Goal: Ask a question

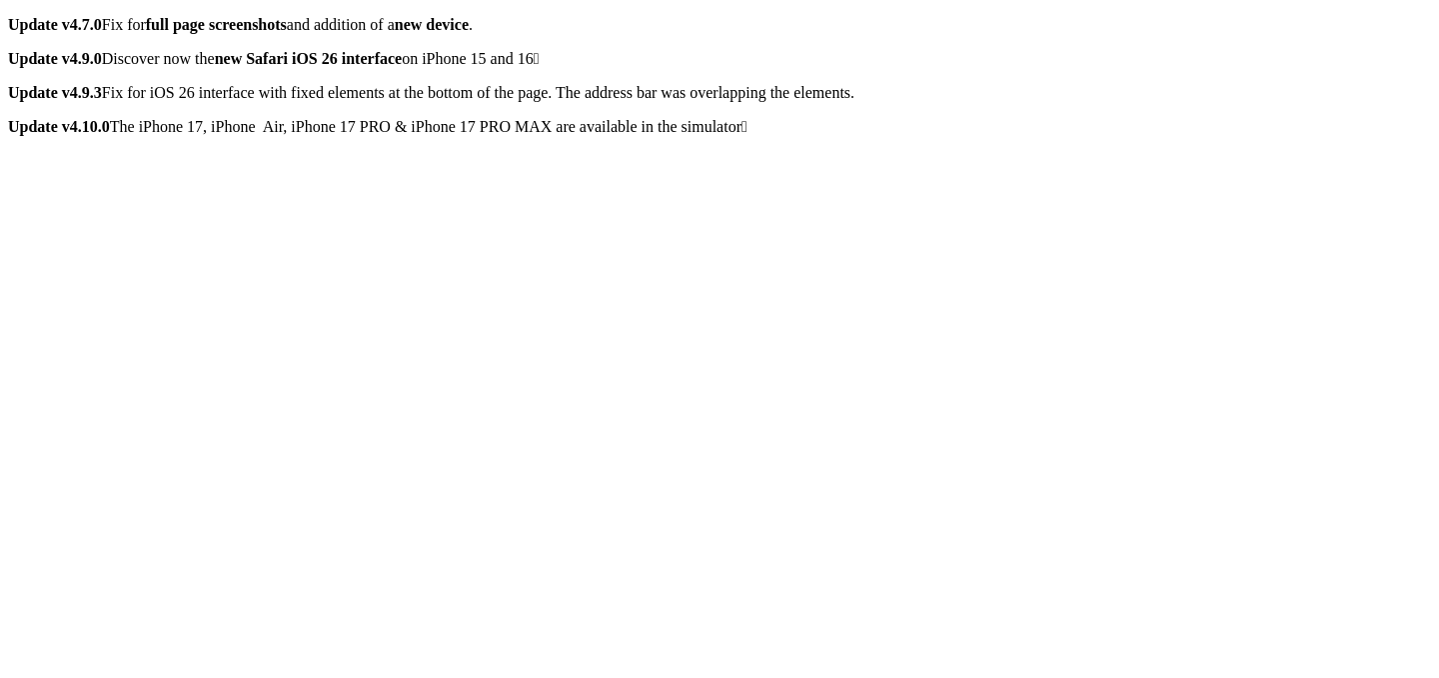
click at [964, 210] on div "9:04 AM This is just an image. To change the URL use the Chrome field above. A …" at bounding box center [719, 453] width 1423 height 603
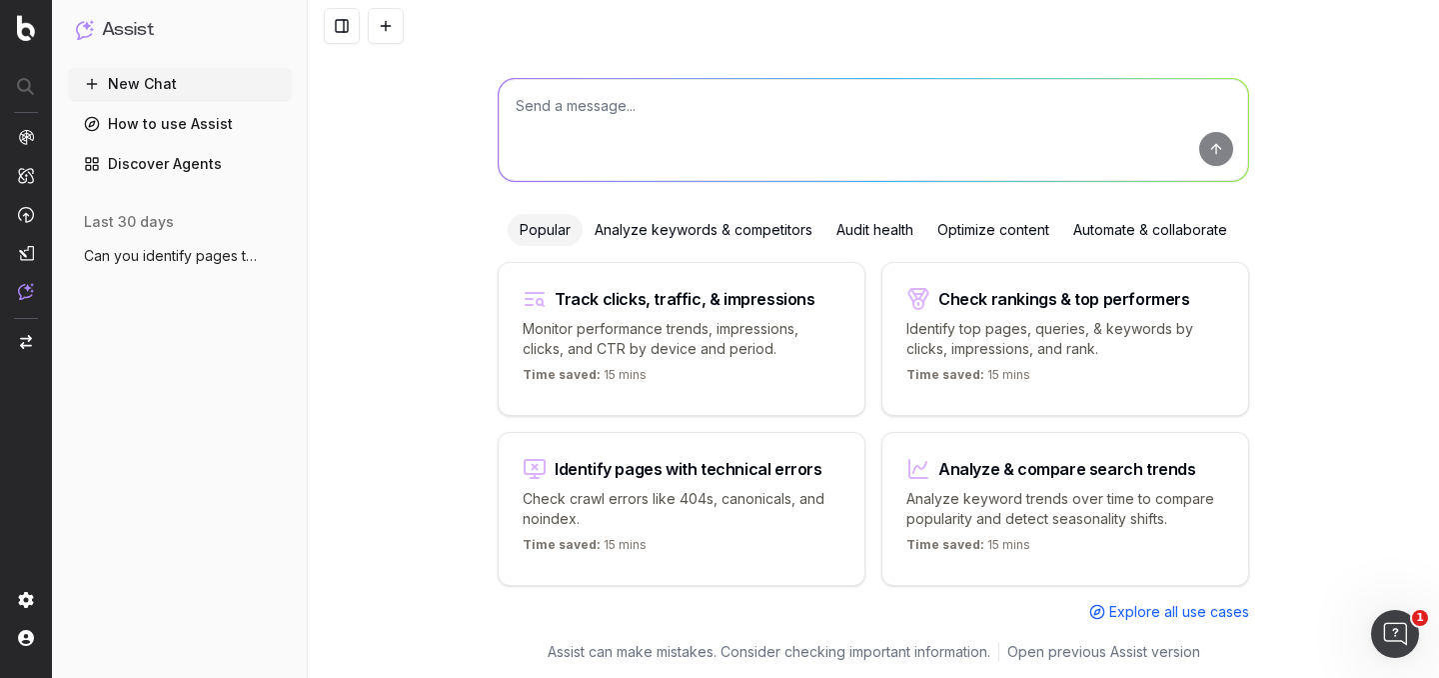
click at [228, 256] on span "Can you identify pages that are performi" at bounding box center [172, 256] width 176 height 20
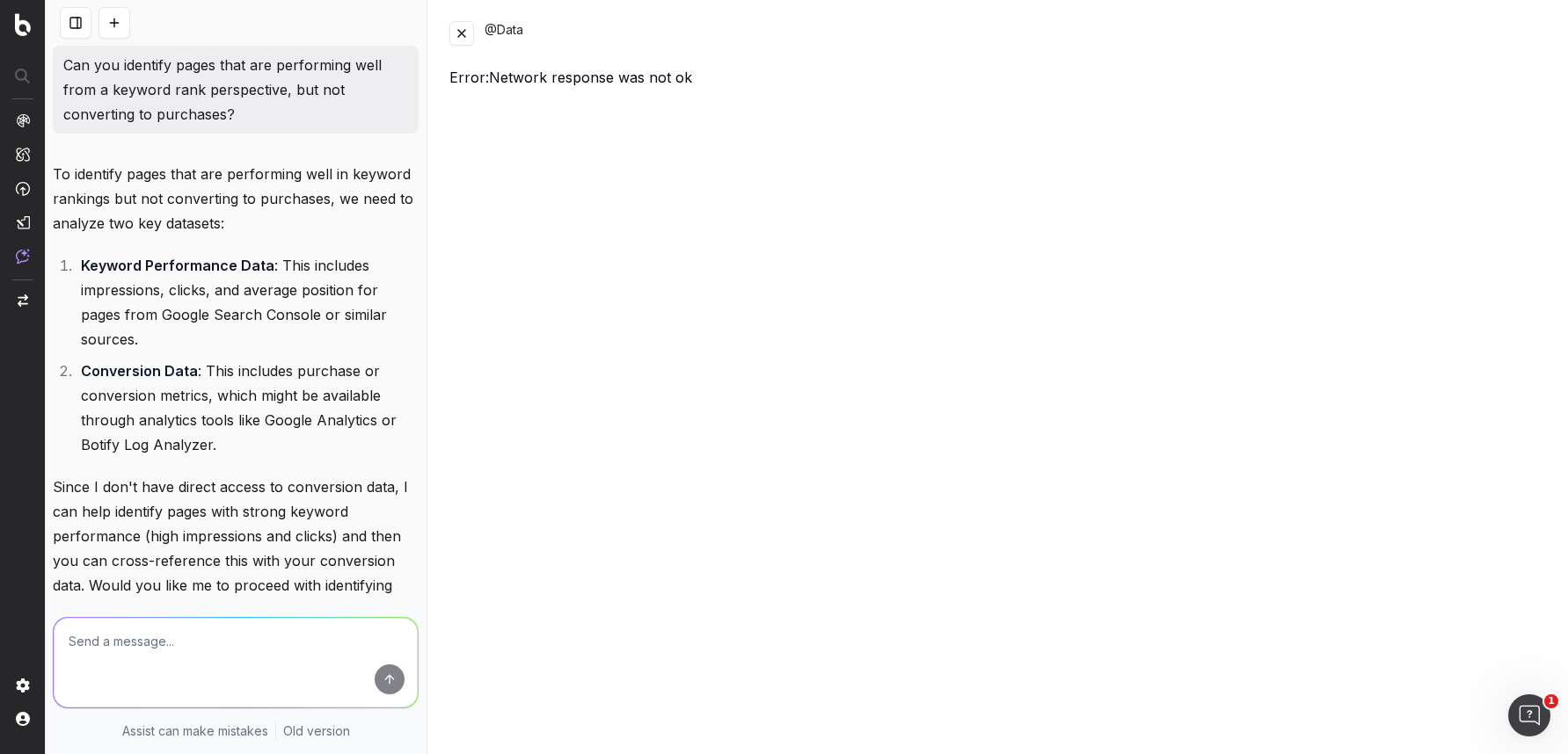
click at [466, 29] on button at bounding box center [462, 33] width 25 height 25
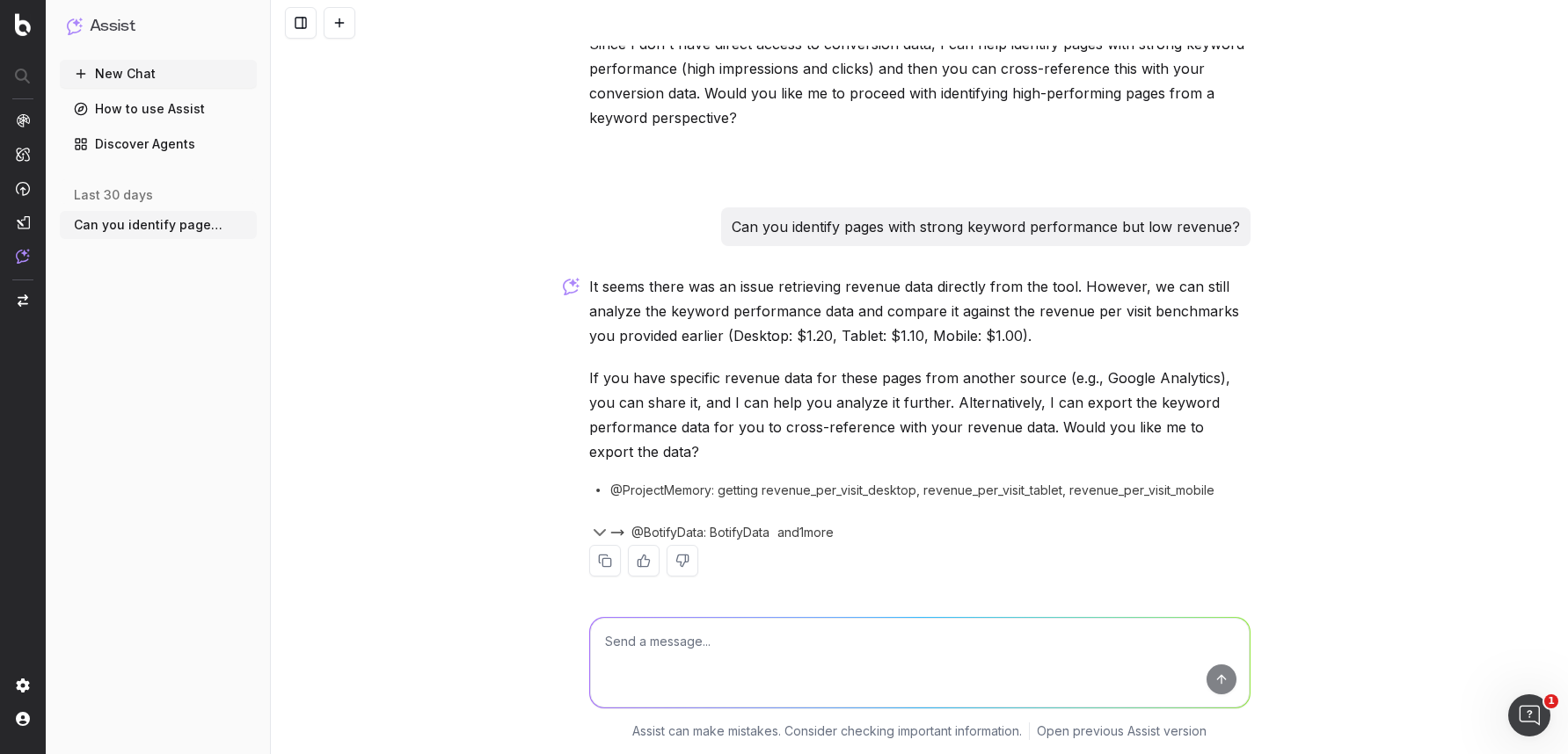
scroll to position [304, 0]
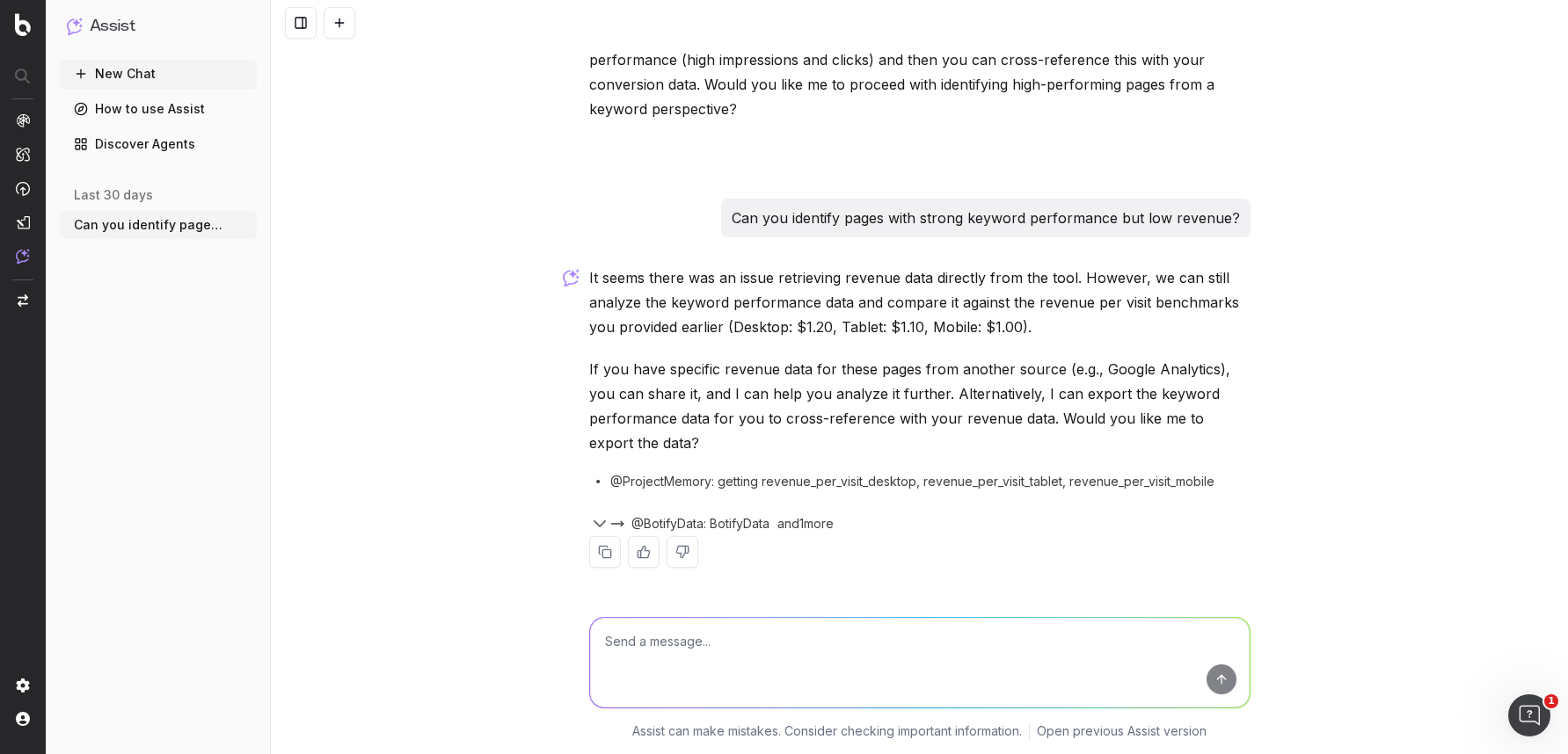
click at [594, 524] on icon "button" at bounding box center [600, 524] width 21 height 21
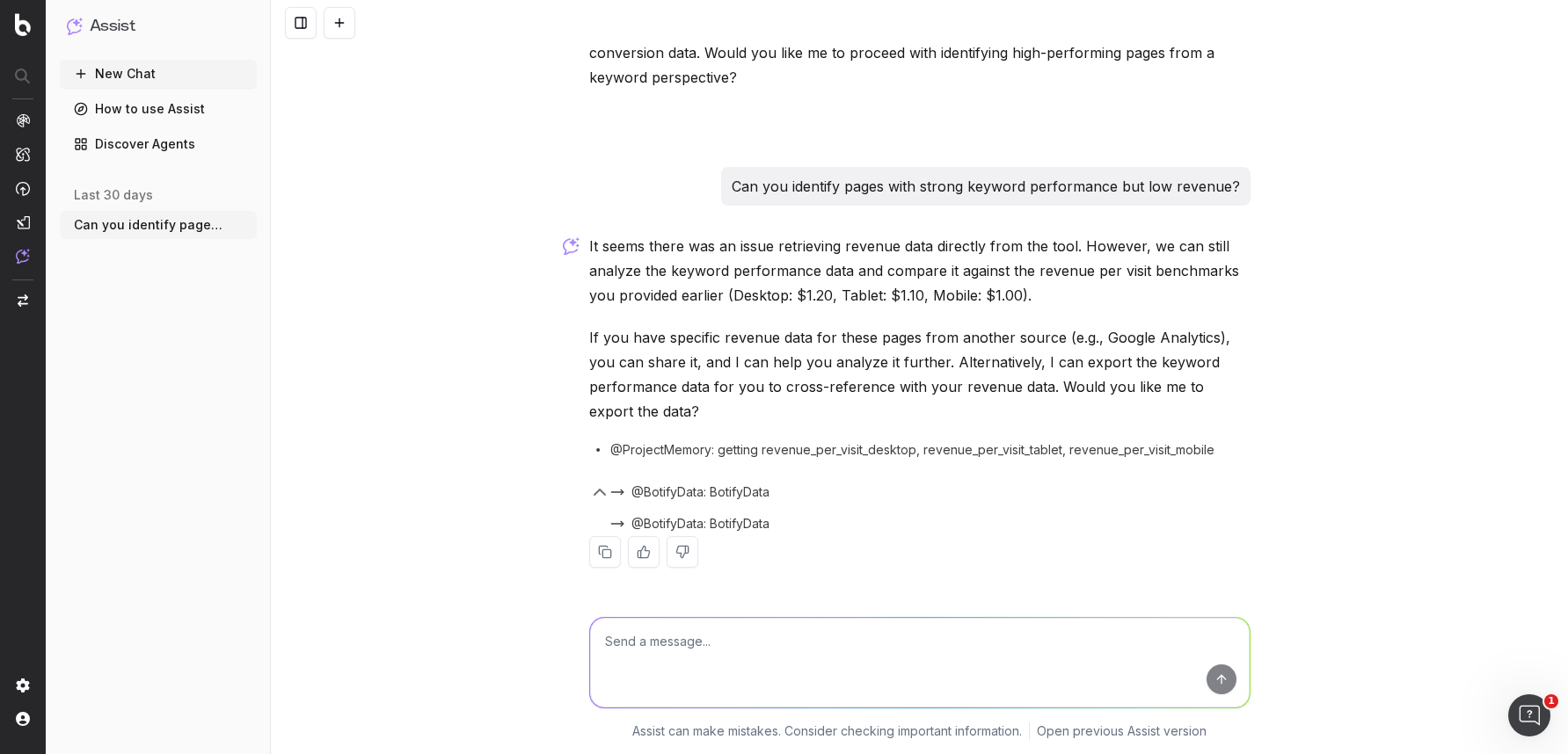
scroll to position [333, 0]
click at [595, 497] on icon "button" at bounding box center [600, 496] width 21 height 21
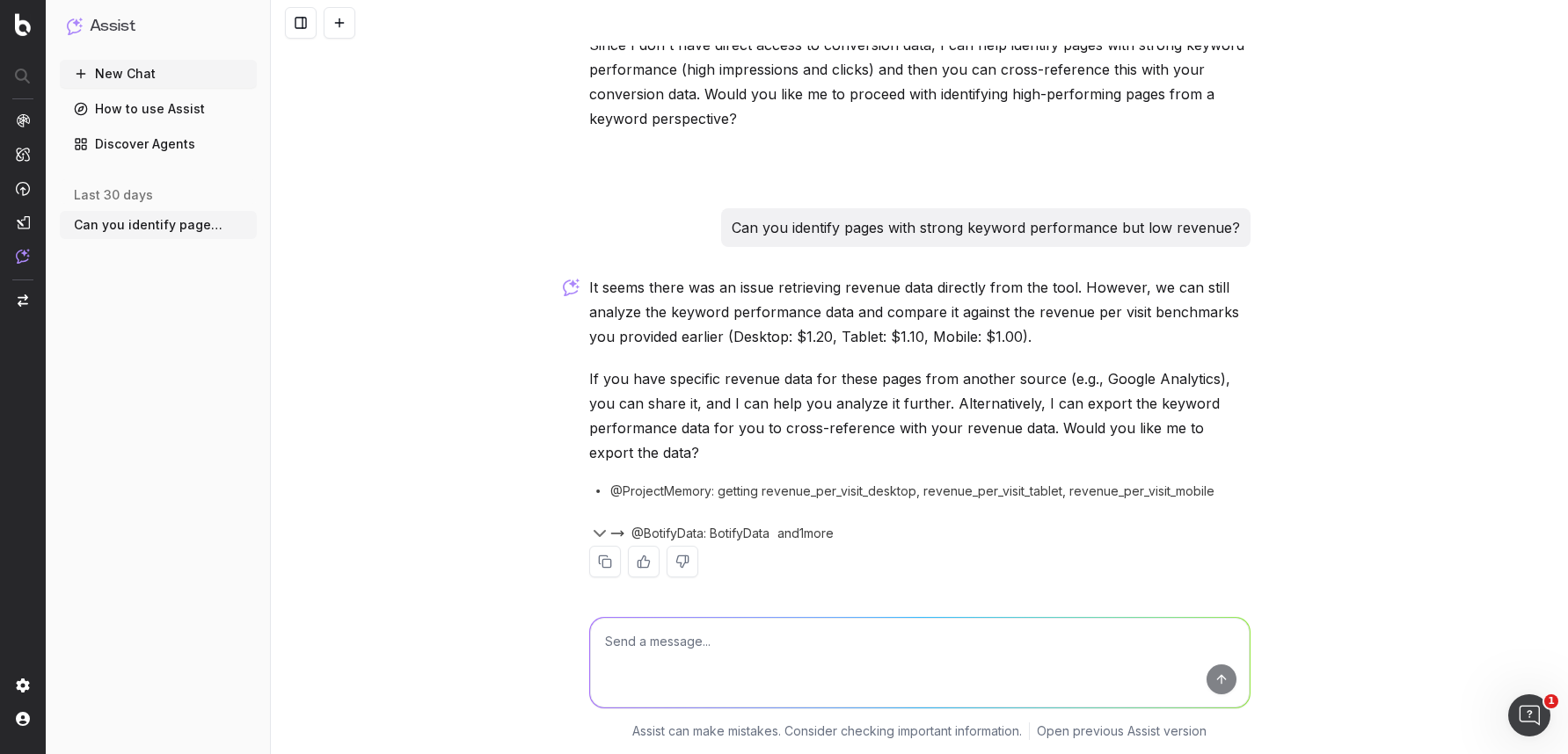
scroll to position [304, 0]
